Goal: Information Seeking & Learning: Check status

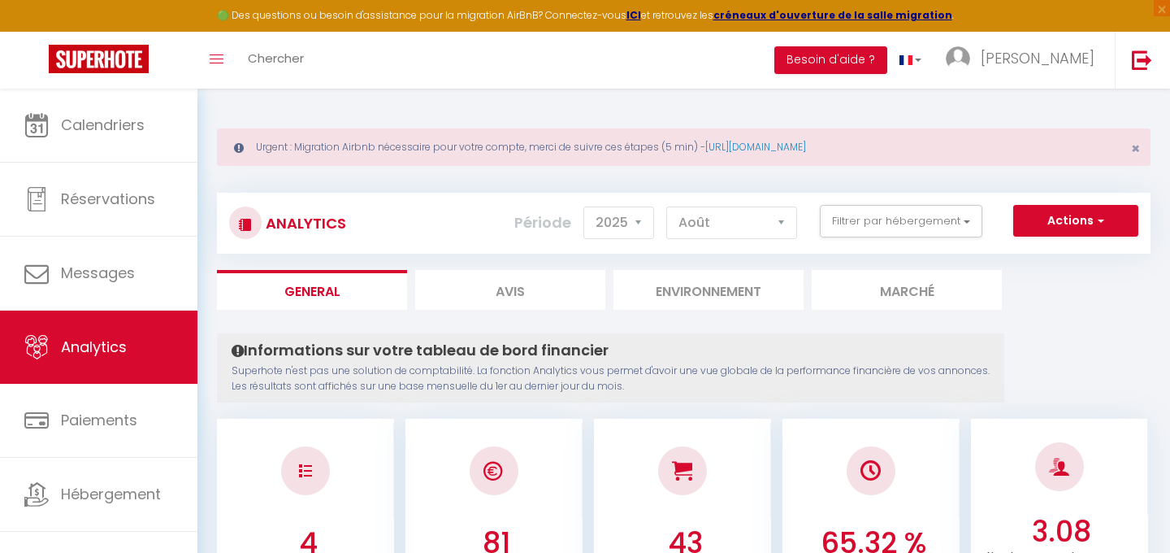
select select "2025"
select select "8"
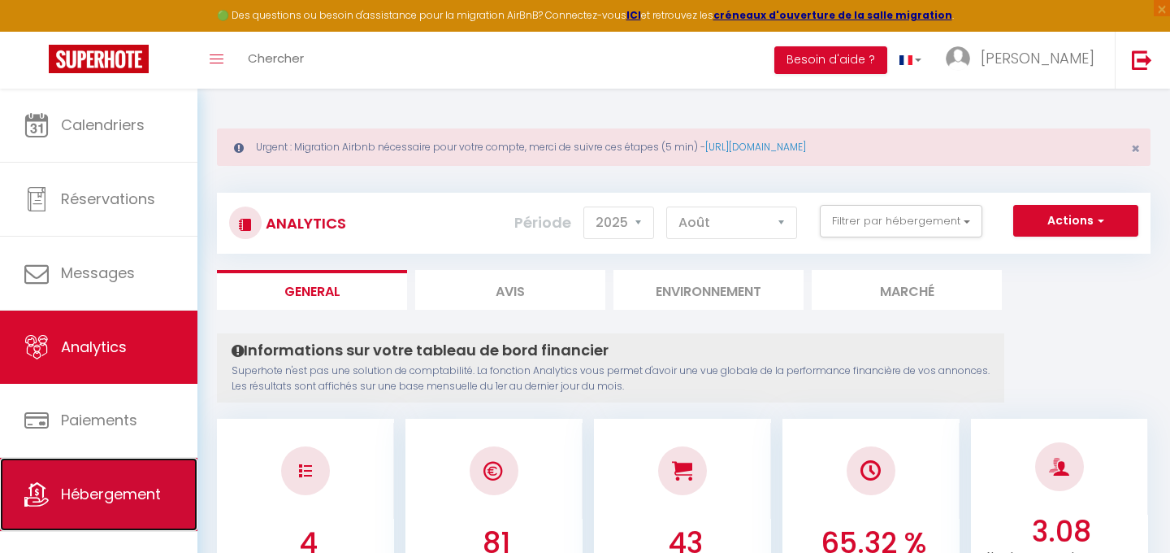
click at [98, 480] on link "Hébergement" at bounding box center [98, 493] width 197 height 73
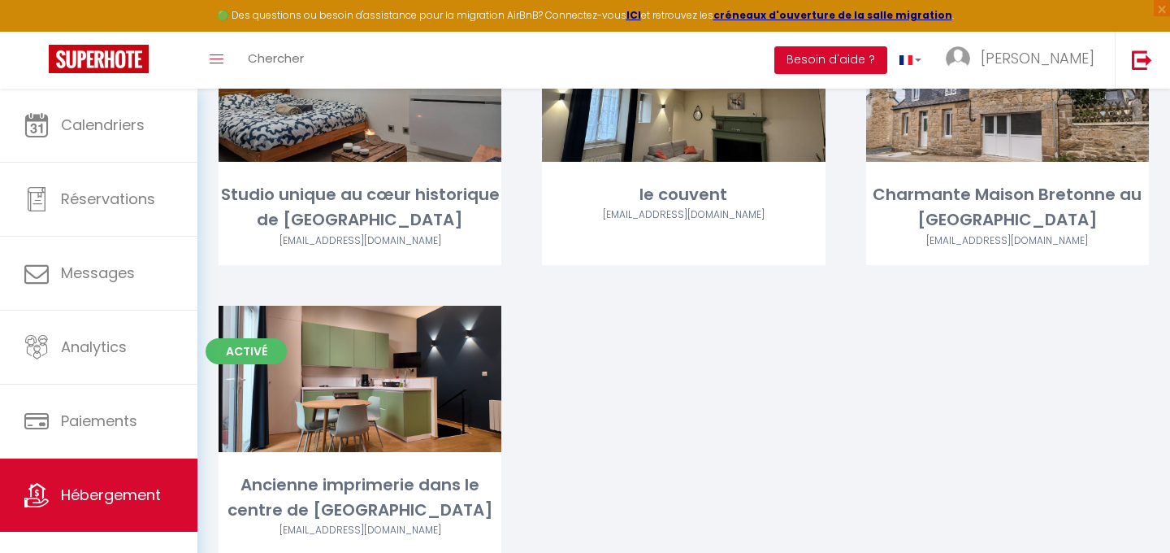
scroll to position [215, 0]
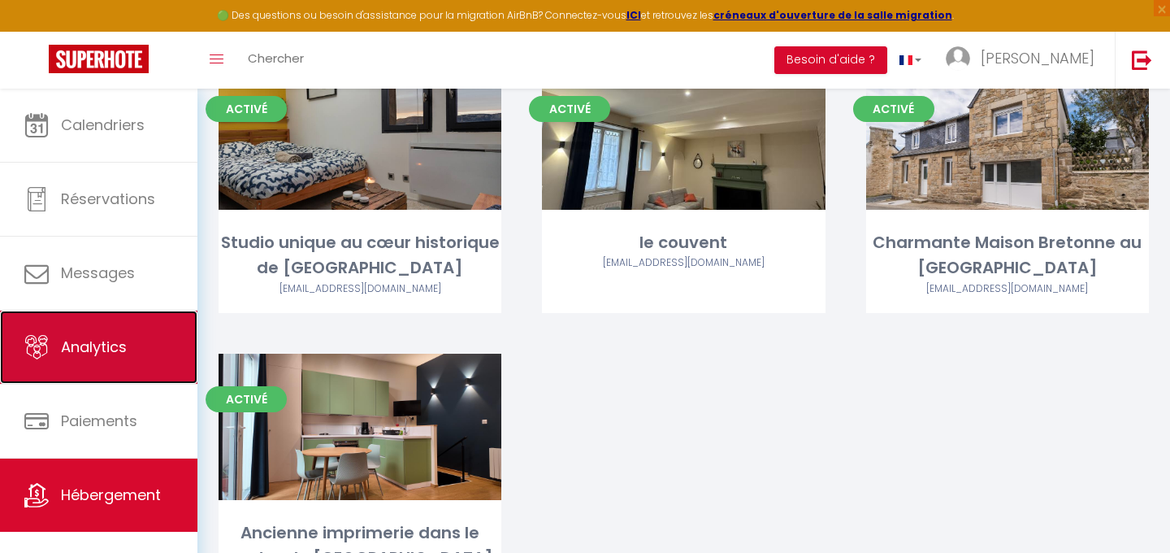
click at [115, 356] on span "Analytics" at bounding box center [94, 346] width 66 height 20
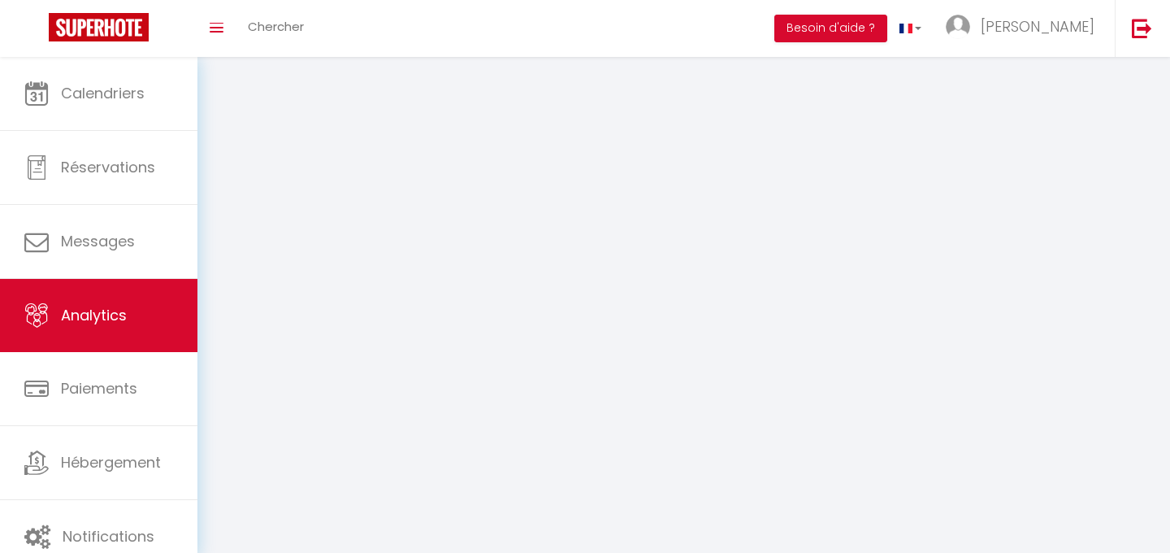
select select "2025"
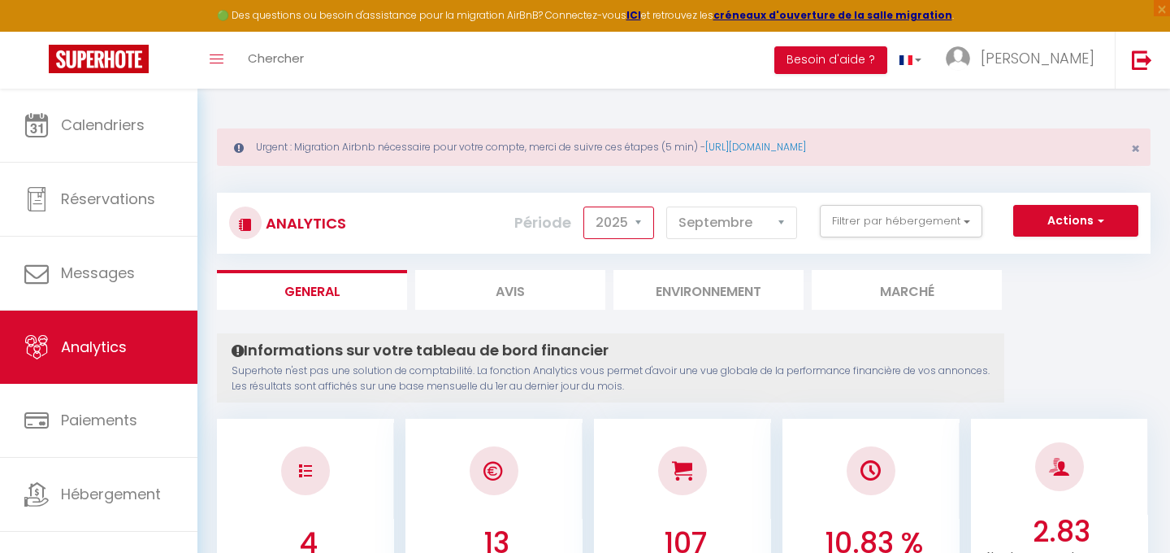
click at [641, 228] on select "2014 2015 2016 2017 2018 2019 2020 2021 2022 2023 2024 2025 2026 2027" at bounding box center [618, 222] width 71 height 33
click at [714, 223] on select "[PERSON_NAME] Mars [PERSON_NAME] Juin Juillet Août Septembre Octobre Novembre D…" at bounding box center [731, 222] width 131 height 33
select select "8"
click at [667, 206] on select "[PERSON_NAME] Mars [PERSON_NAME] Juin Juillet Août Septembre Octobre Novembre D…" at bounding box center [731, 222] width 131 height 33
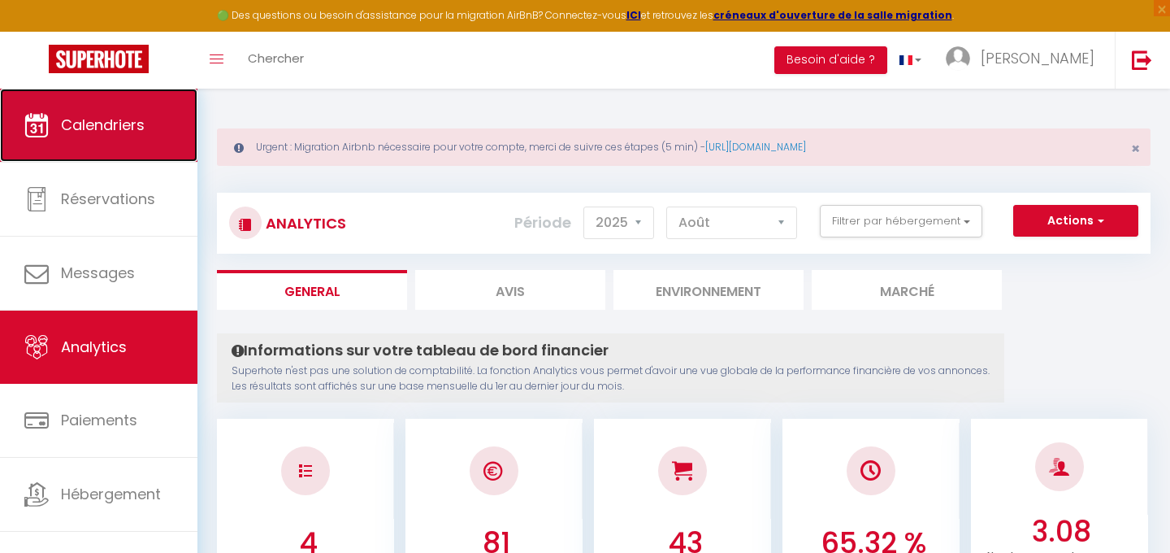
click at [133, 128] on span "Calendriers" at bounding box center [103, 125] width 84 height 20
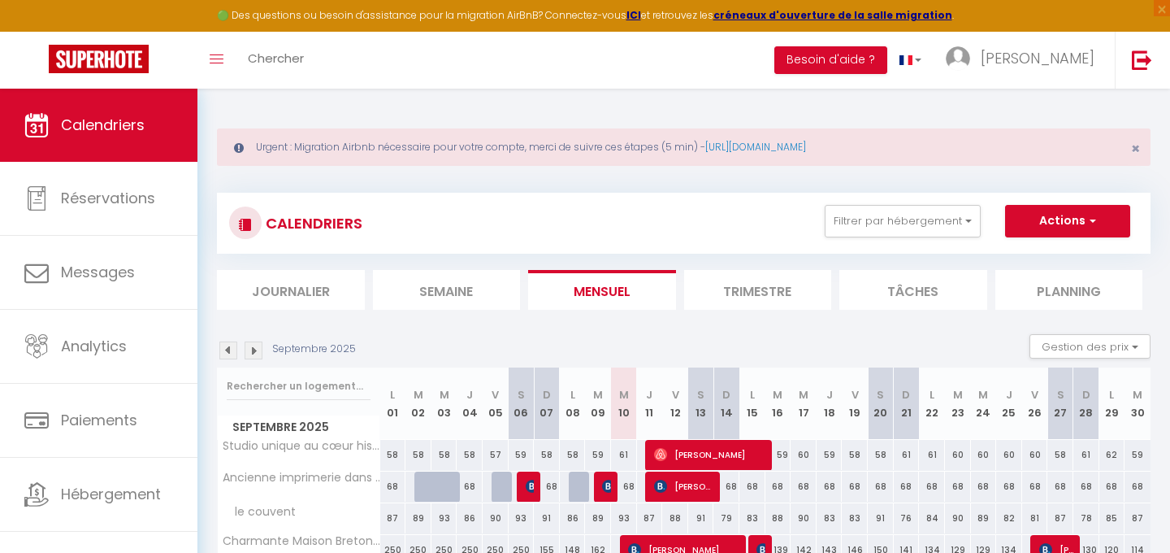
click at [237, 353] on div "Septembre 2025" at bounding box center [289, 350] width 144 height 18
click at [236, 353] on img at bounding box center [228, 350] width 18 height 18
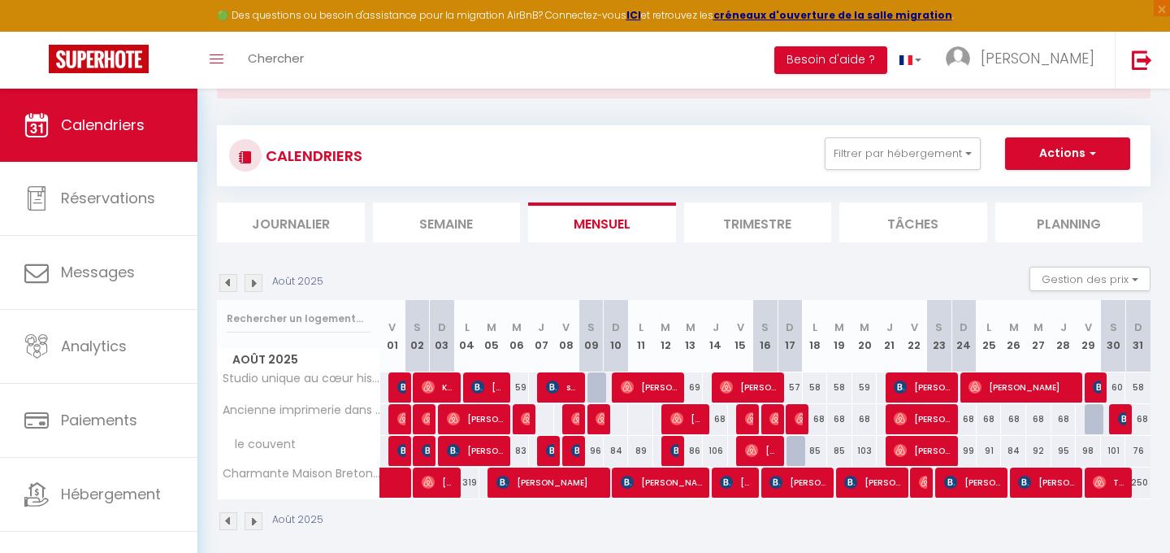
scroll to position [72, 0]
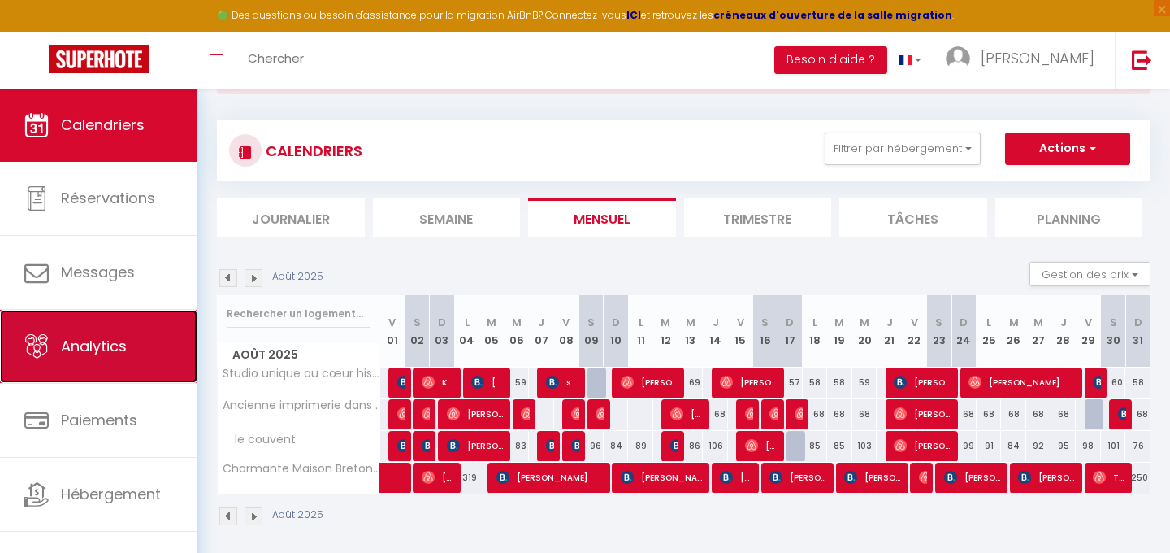
click at [59, 339] on link "Analytics" at bounding box center [98, 346] width 197 height 73
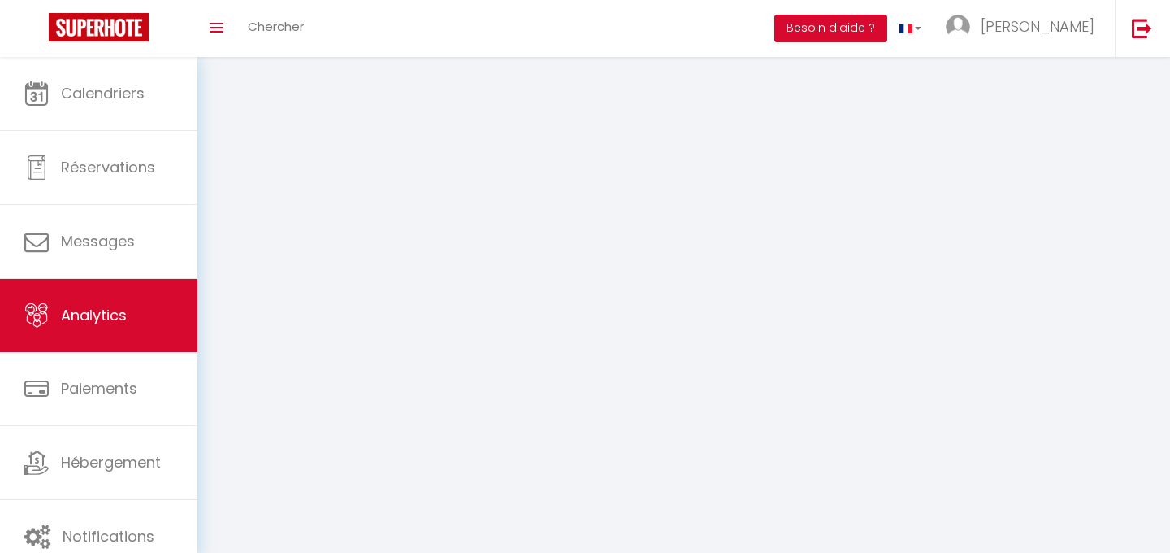
select select "2025"
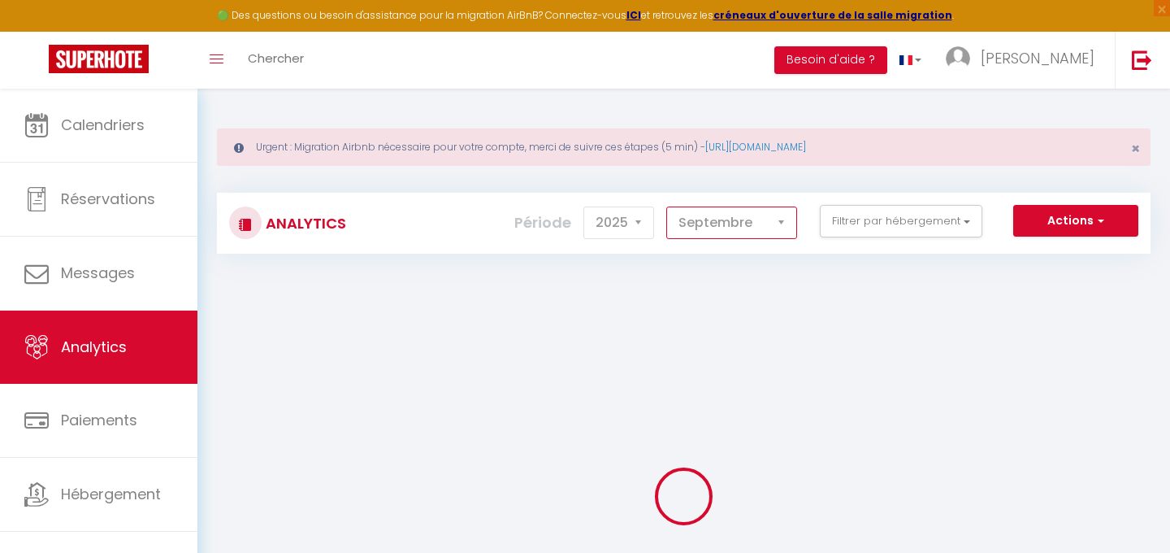
click at [739, 224] on select "[PERSON_NAME] Mars [PERSON_NAME] Juin Juillet Août Septembre Octobre Novembre D…" at bounding box center [731, 222] width 131 height 33
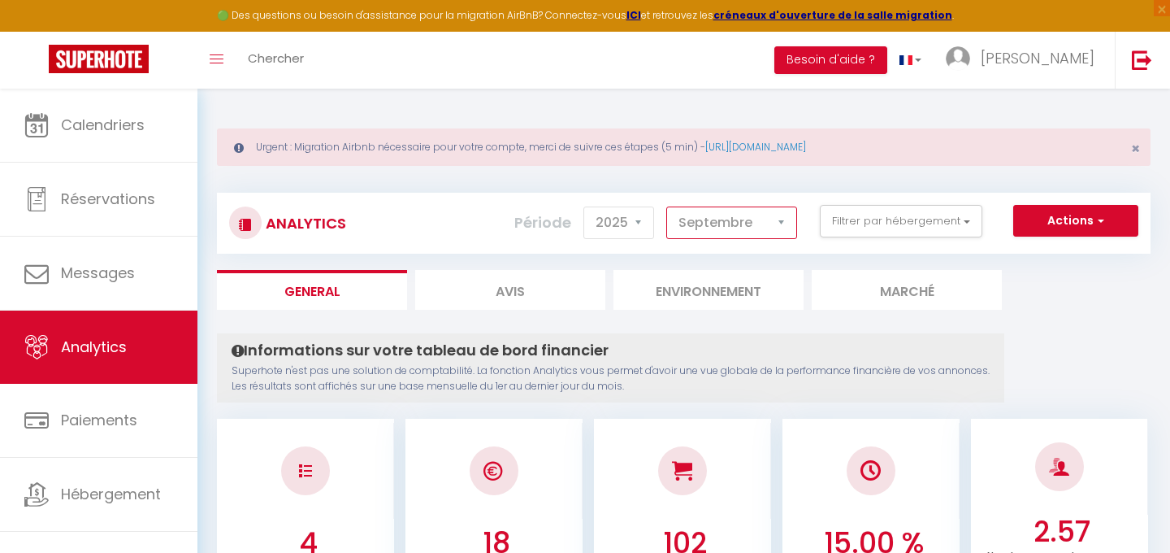
select select "8"
click at [667, 206] on select "[PERSON_NAME] Mars [PERSON_NAME] Juin Juillet Août Septembre Octobre Novembre D…" at bounding box center [731, 222] width 131 height 33
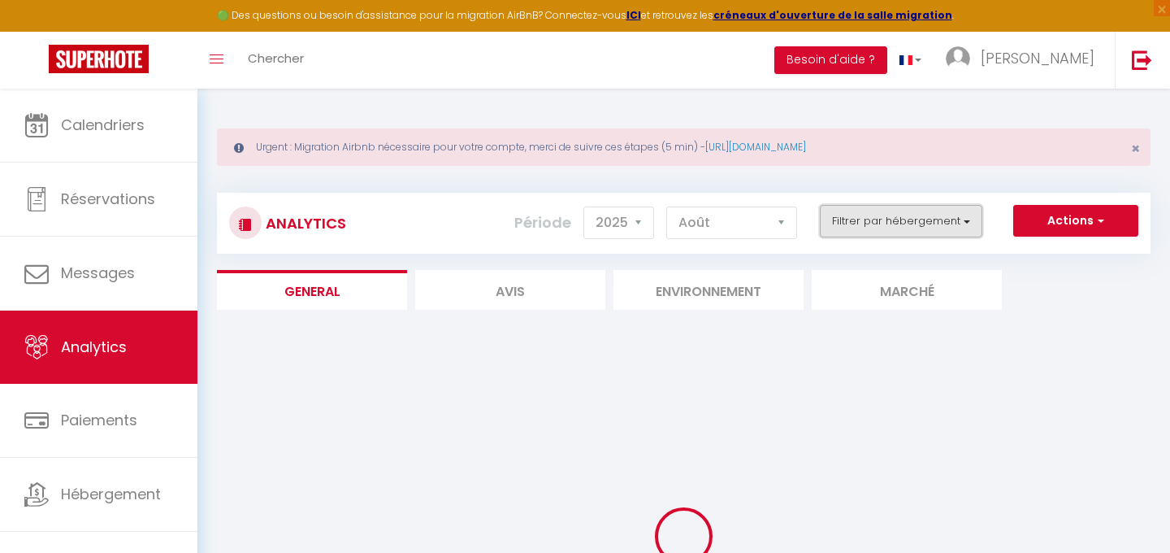
click at [849, 228] on button "Filtrer par hébergement" at bounding box center [901, 221] width 163 height 33
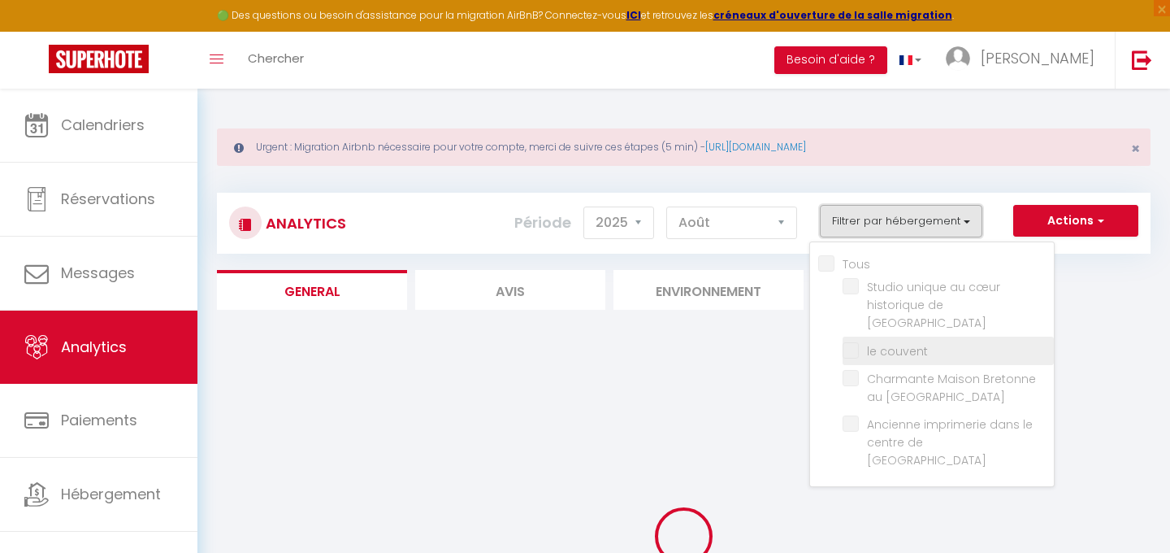
checkbox input "false"
checkbox valence "false"
checkbox couvent "false"
checkbox Grande "false"
checkbox valence "false"
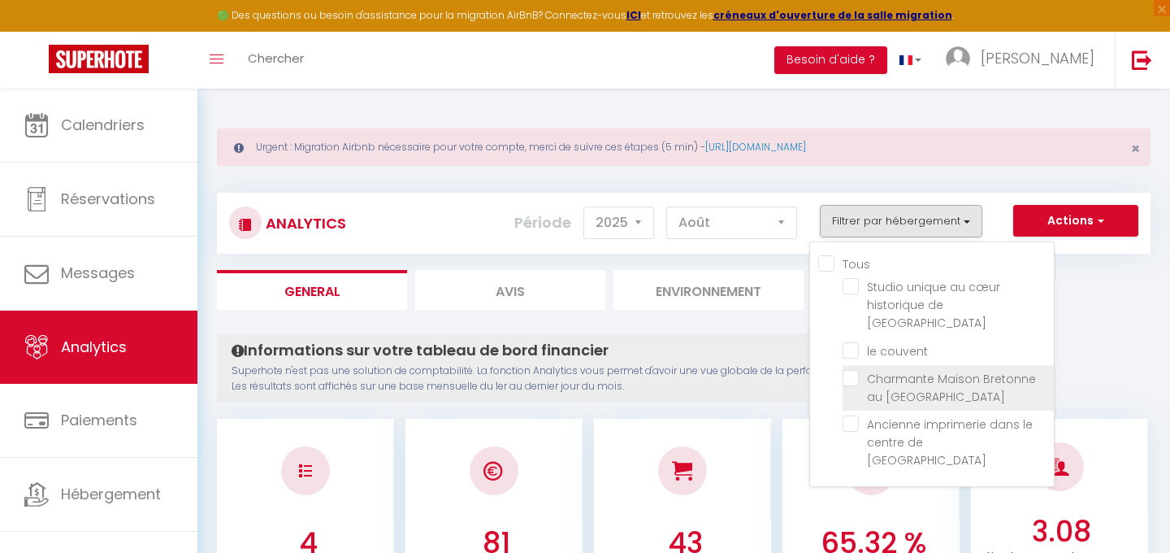
click at [852, 370] on Grande "checkbox" at bounding box center [948, 378] width 211 height 16
checkbox Grande "true"
checkbox valence "false"
checkbox couvent "false"
checkbox valence "false"
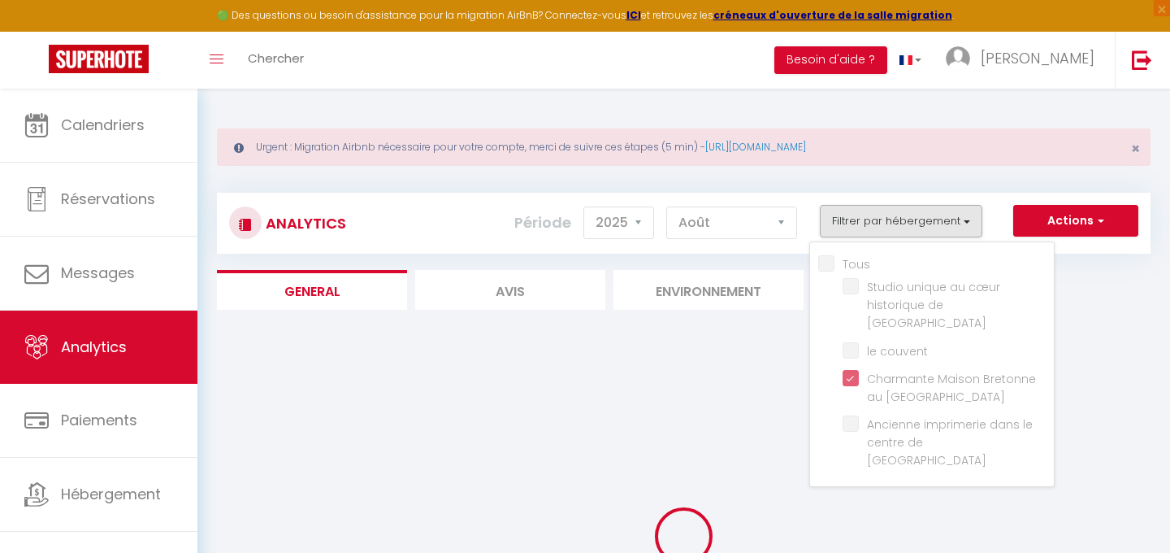
checkbox valence "false"
checkbox couvent "false"
checkbox valence "false"
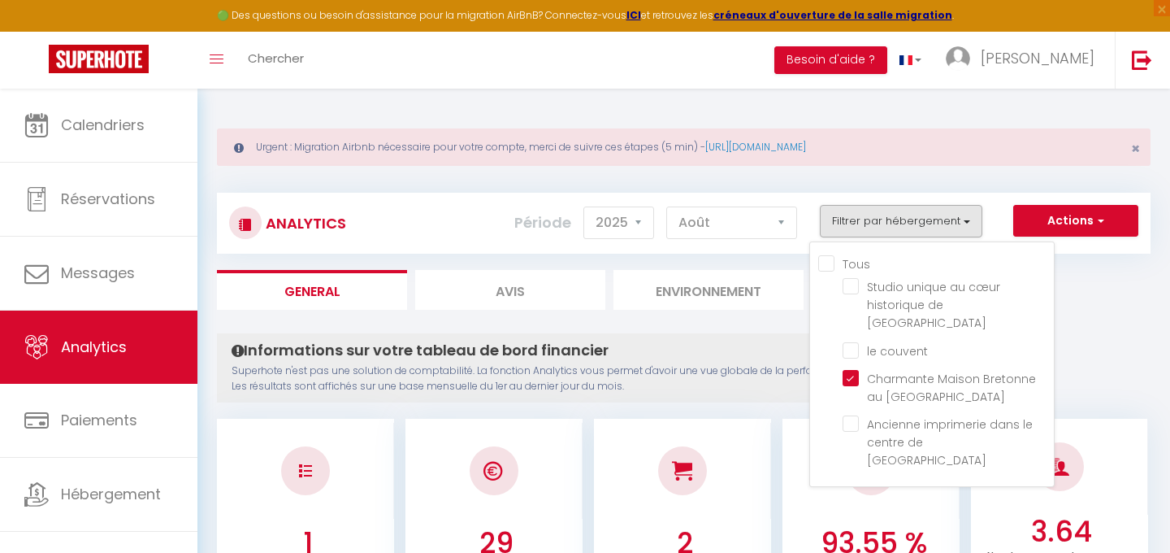
click at [739, 344] on h4 "Informations sur votre tableau de bord financier" at bounding box center [611, 350] width 758 height 18
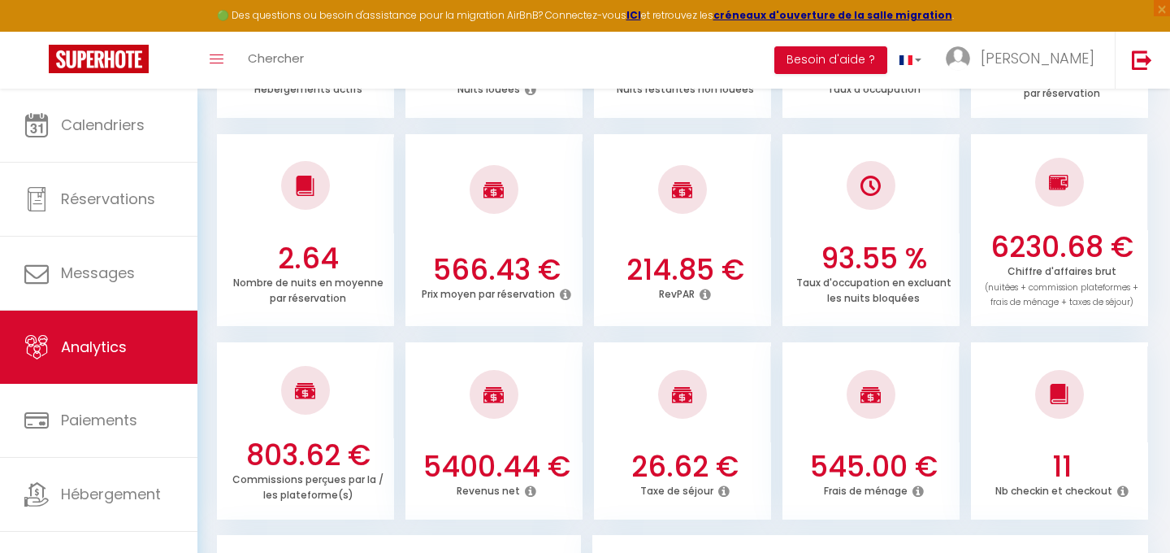
scroll to position [479, 0]
drag, startPoint x: 800, startPoint y: 471, endPoint x: 917, endPoint y: 478, distance: 118.0
click at [917, 478] on h3 "545.00 €" at bounding box center [873, 466] width 164 height 34
click at [874, 476] on h3 "545.00 €" at bounding box center [873, 466] width 164 height 34
drag, startPoint x: 804, startPoint y: 467, endPoint x: 859, endPoint y: 467, distance: 54.4
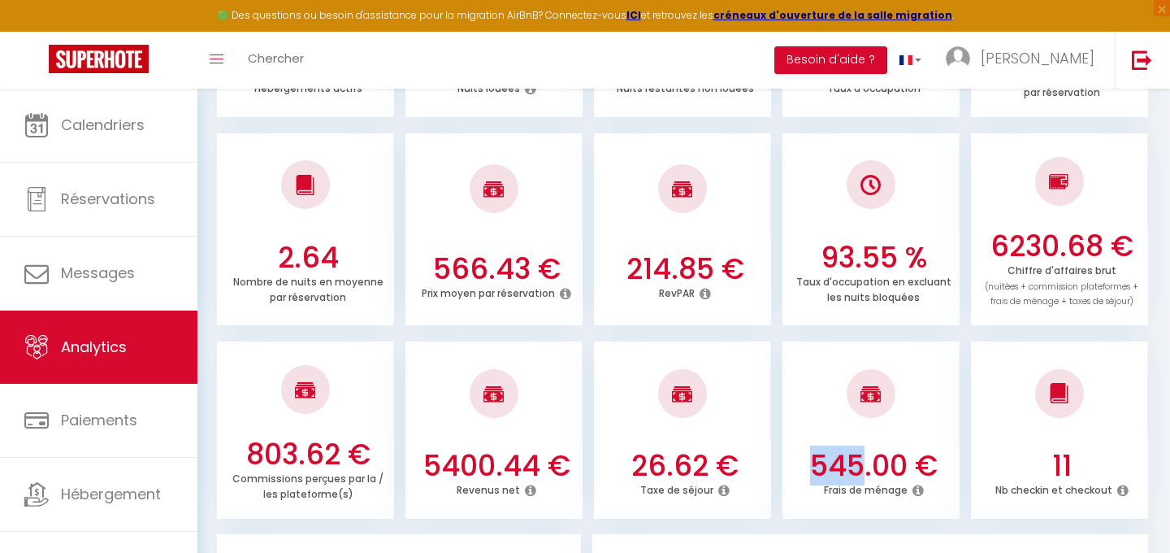
click at [859, 467] on h3 "545.00 €" at bounding box center [873, 466] width 164 height 34
click at [882, 475] on h3 "545.00 €" at bounding box center [873, 466] width 164 height 34
drag, startPoint x: 817, startPoint y: 453, endPoint x: 900, endPoint y: 453, distance: 83.7
click at [900, 453] on h3 "545.00 €" at bounding box center [873, 466] width 164 height 34
click at [453, 477] on h3 "5400.44 €" at bounding box center [496, 466] width 164 height 34
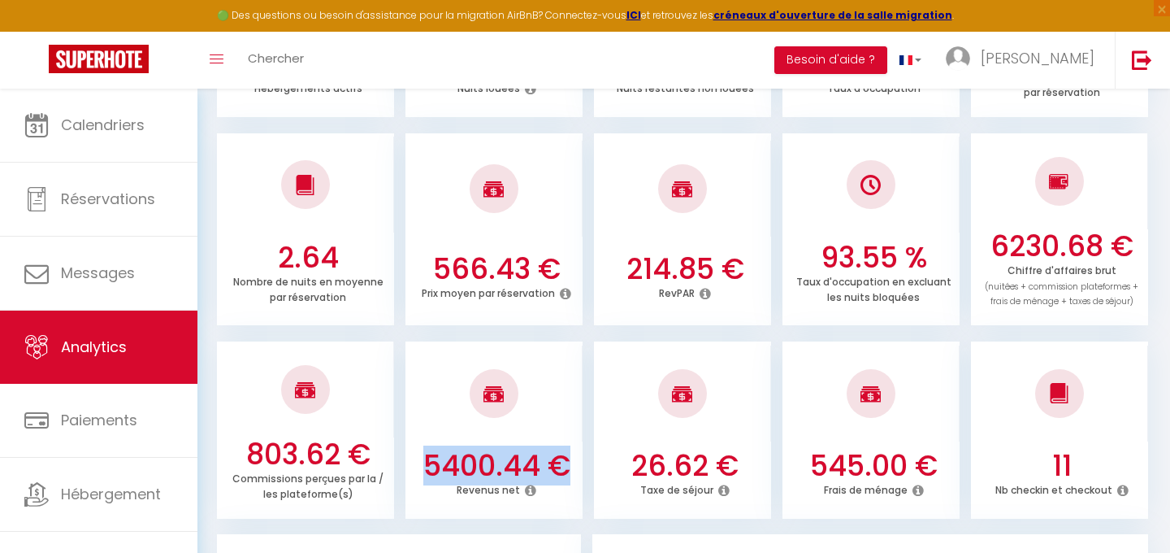
drag, startPoint x: 416, startPoint y: 469, endPoint x: 582, endPoint y: 469, distance: 165.8
click at [582, 469] on div "5400.44 € Revenus net" at bounding box center [493, 482] width 177 height 66
click at [567, 492] on div "Revenus net" at bounding box center [496, 490] width 164 height 15
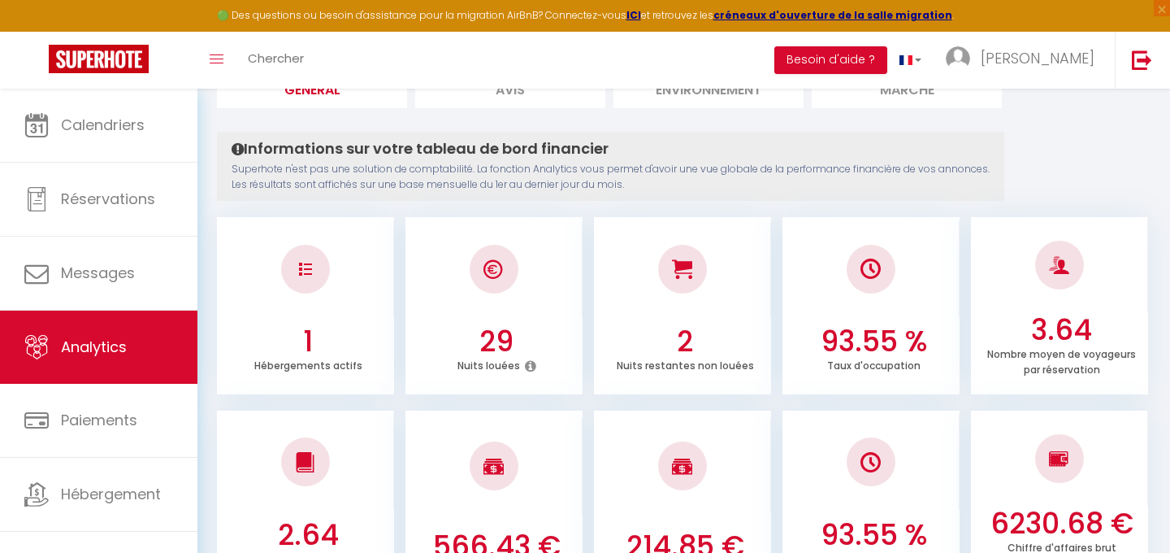
scroll to position [0, 0]
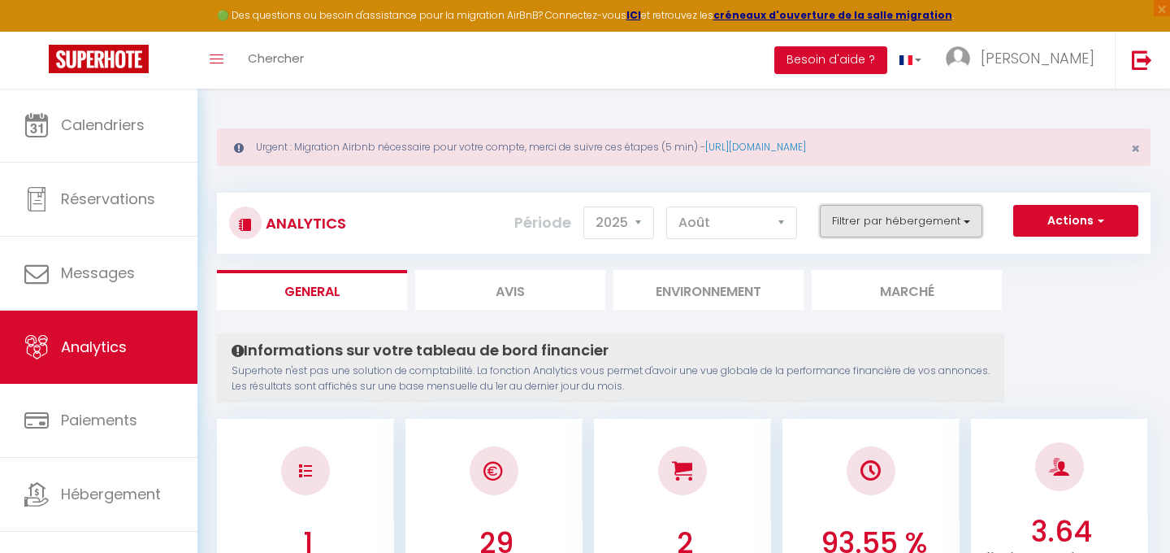
click at [860, 227] on button "Filtrer par hébergement" at bounding box center [901, 221] width 163 height 33
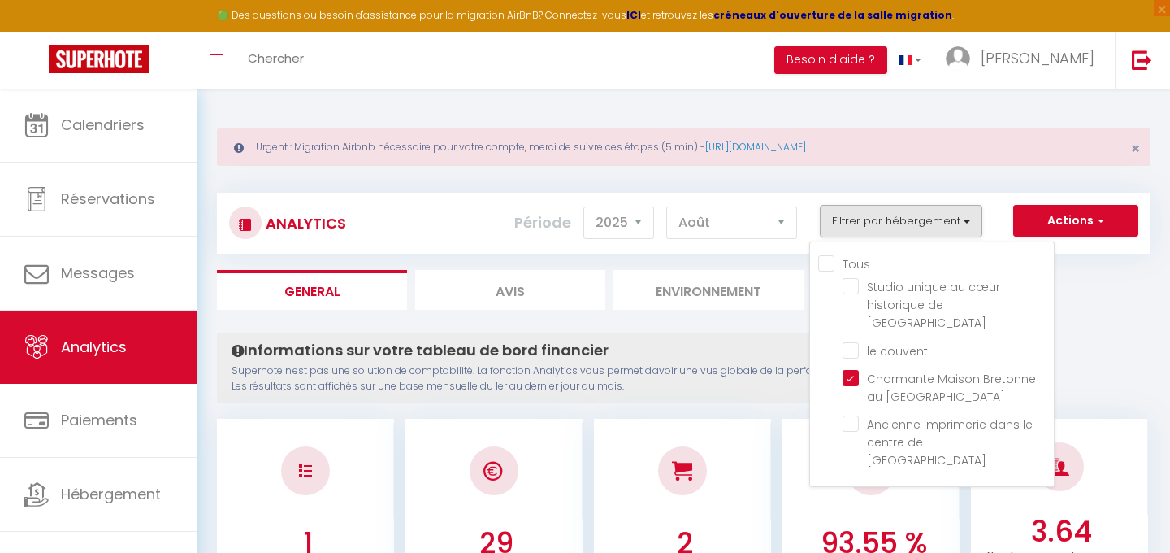
click at [831, 263] on input "Tous" at bounding box center [936, 262] width 236 height 16
checkbox input "true"
checkbox valence "true"
checkbox couvent "true"
checkbox valence "true"
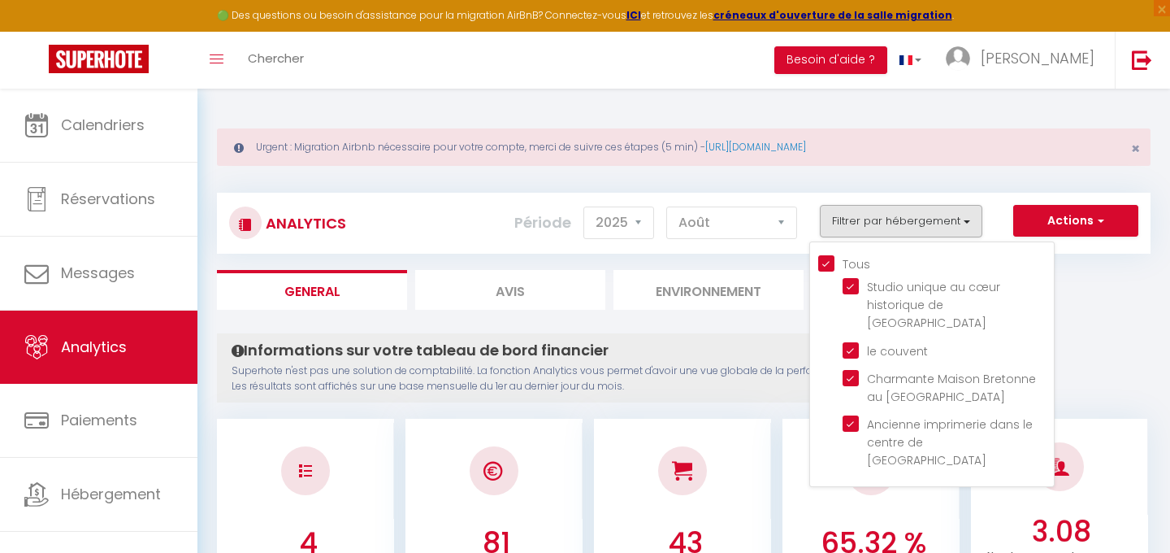
click at [738, 352] on h4 "Informations sur votre tableau de bord financier" at bounding box center [611, 350] width 758 height 18
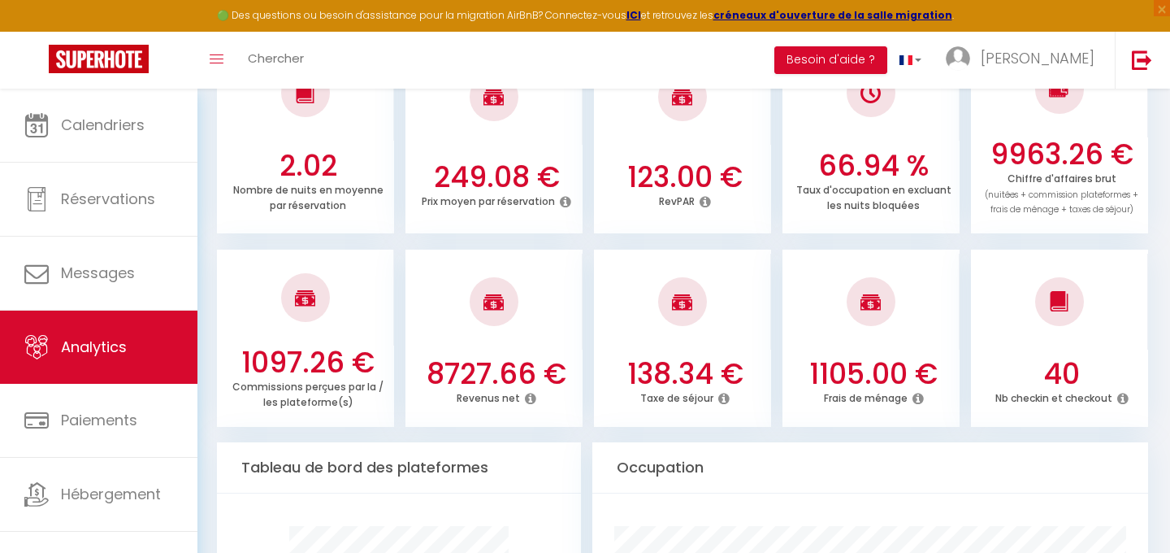
scroll to position [581, 0]
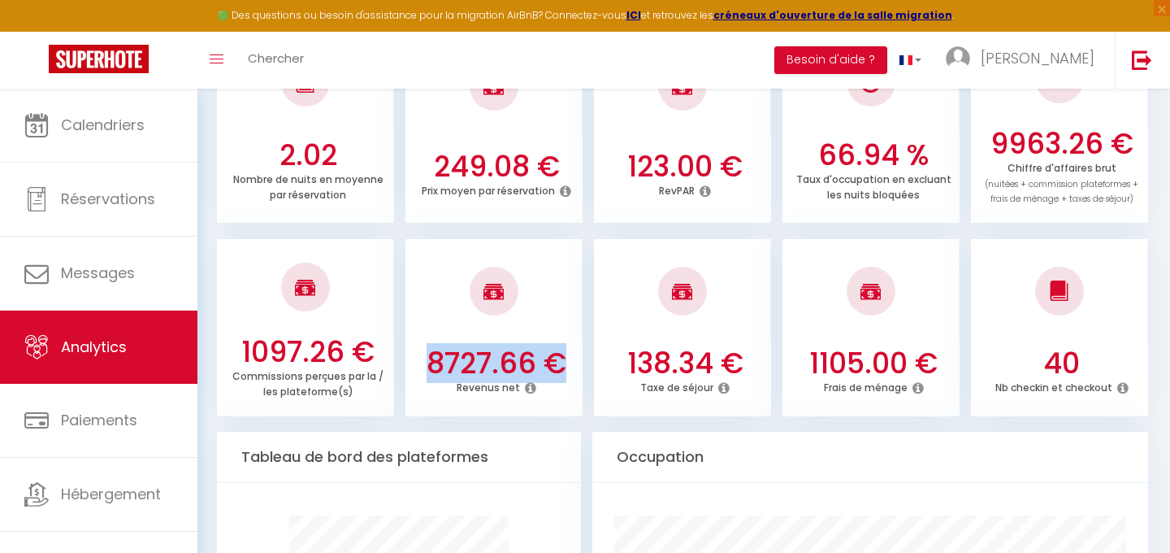
drag, startPoint x: 419, startPoint y: 366, endPoint x: 583, endPoint y: 367, distance: 164.1
click at [583, 367] on ul "1097.26 € Commissions perçues par la / les plateforme(s) 8727.66 € Revenus net …" at bounding box center [684, 325] width 934 height 181
click at [590, 385] on ul "1097.26 € Commissions perçues par la / les plateforme(s) 8727.66 € Revenus net …" at bounding box center [684, 325] width 934 height 181
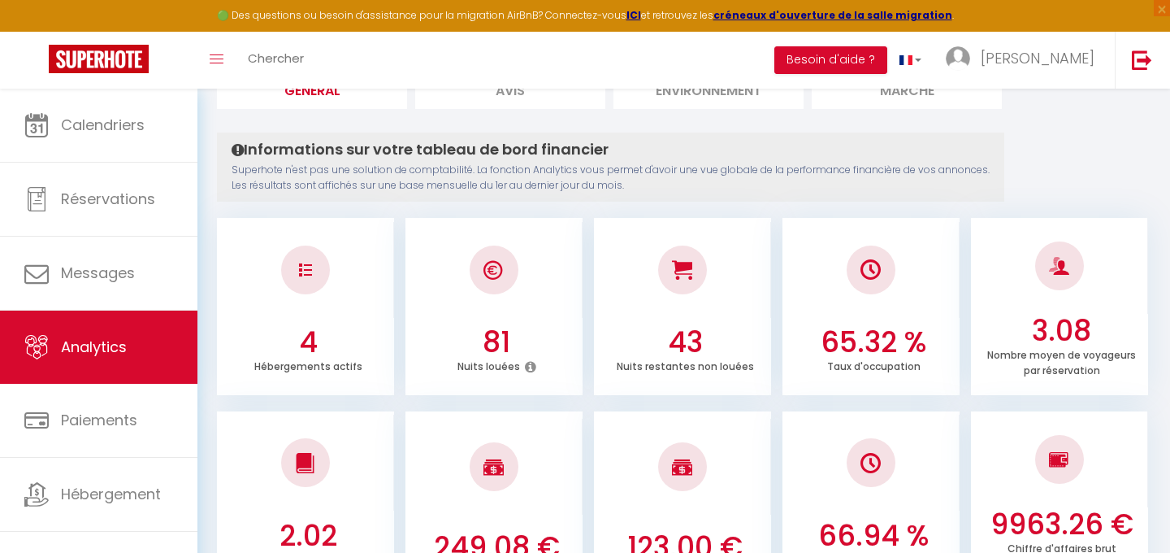
scroll to position [0, 0]
